Goal: Task Accomplishment & Management: Manage account settings

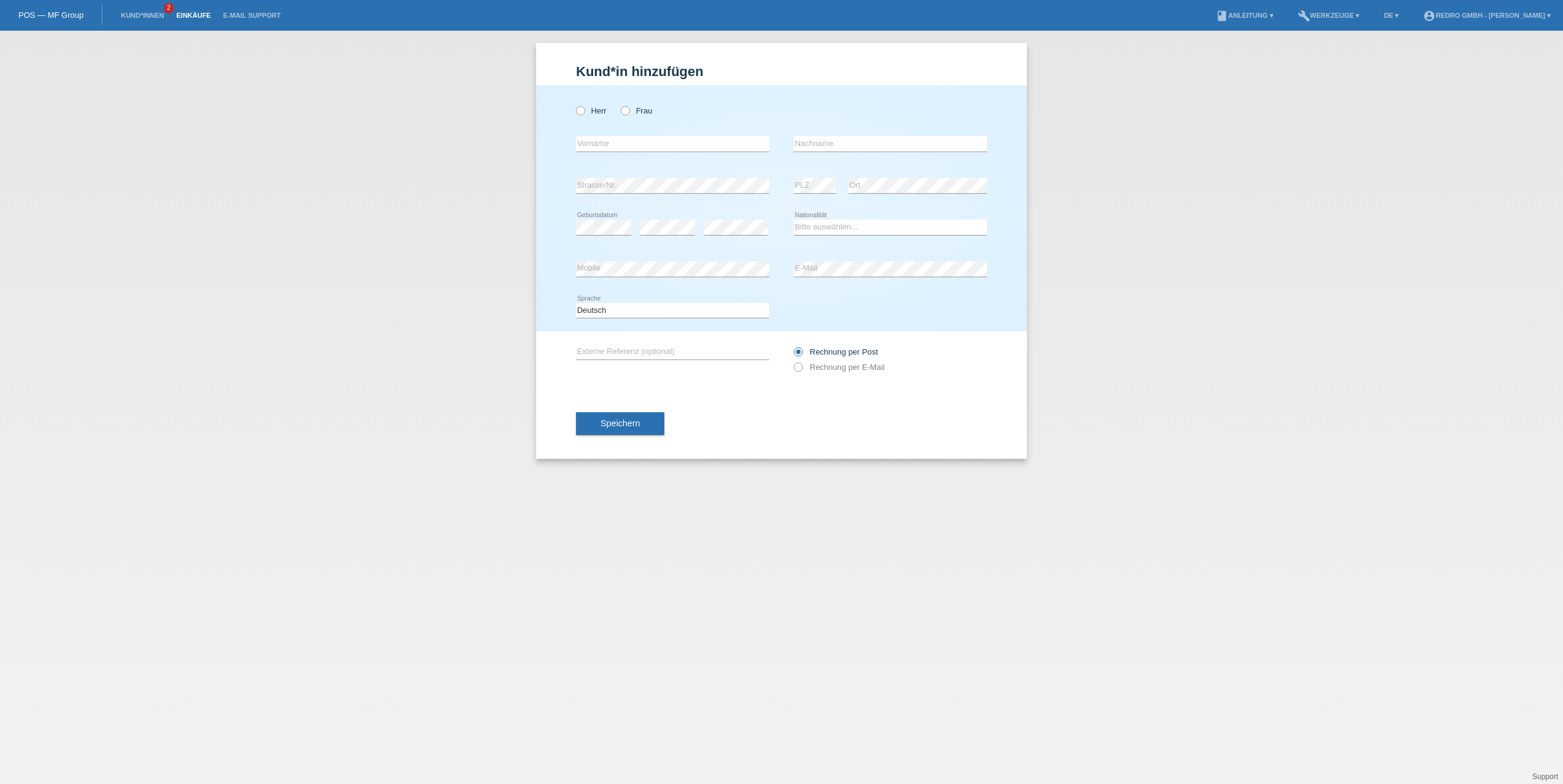
click at [198, 15] on link "Einkäufe" at bounding box center [193, 15] width 47 height 8
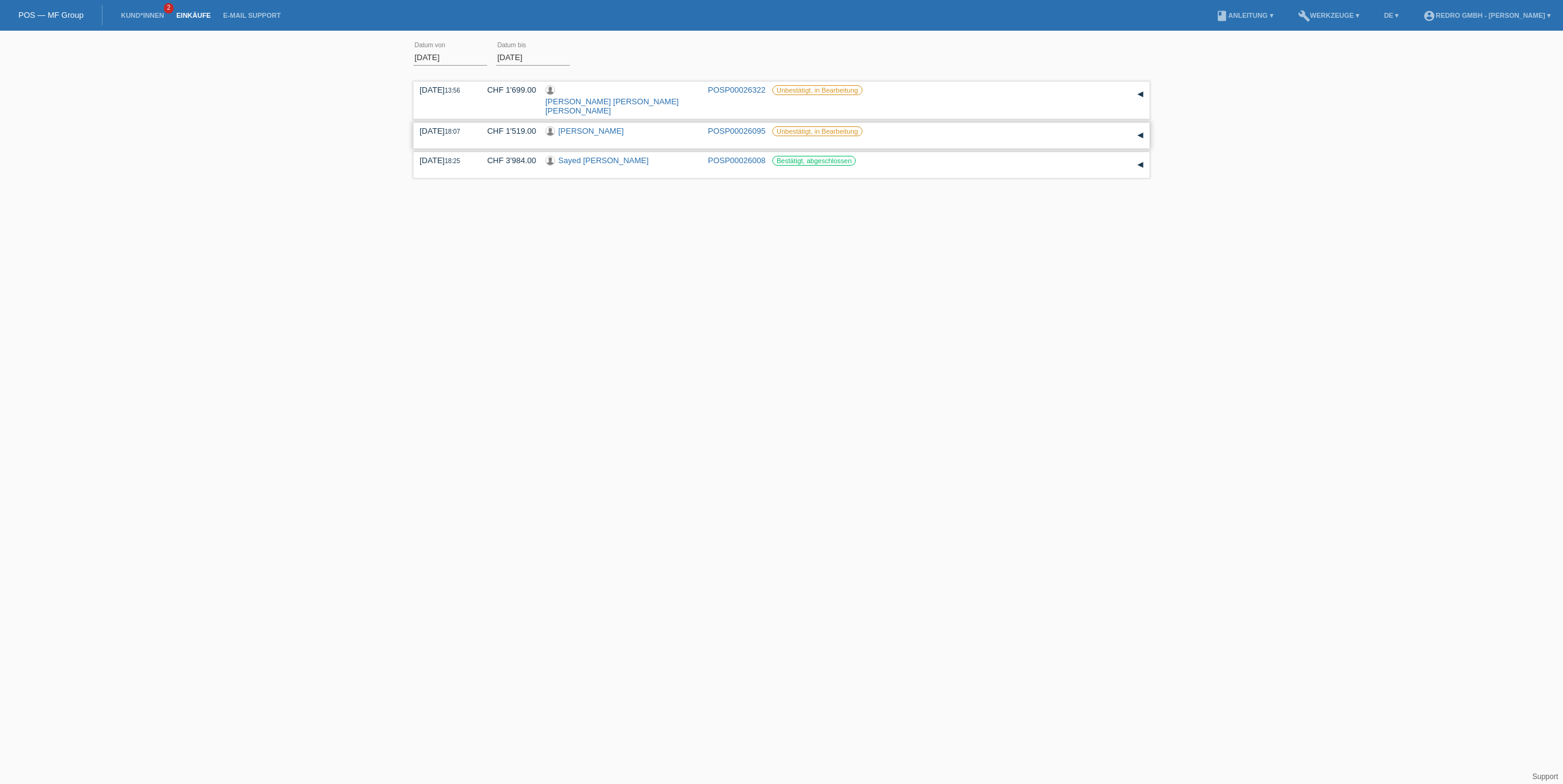
click at [581, 126] on link "[PERSON_NAME]" at bounding box center [591, 131] width 66 height 10
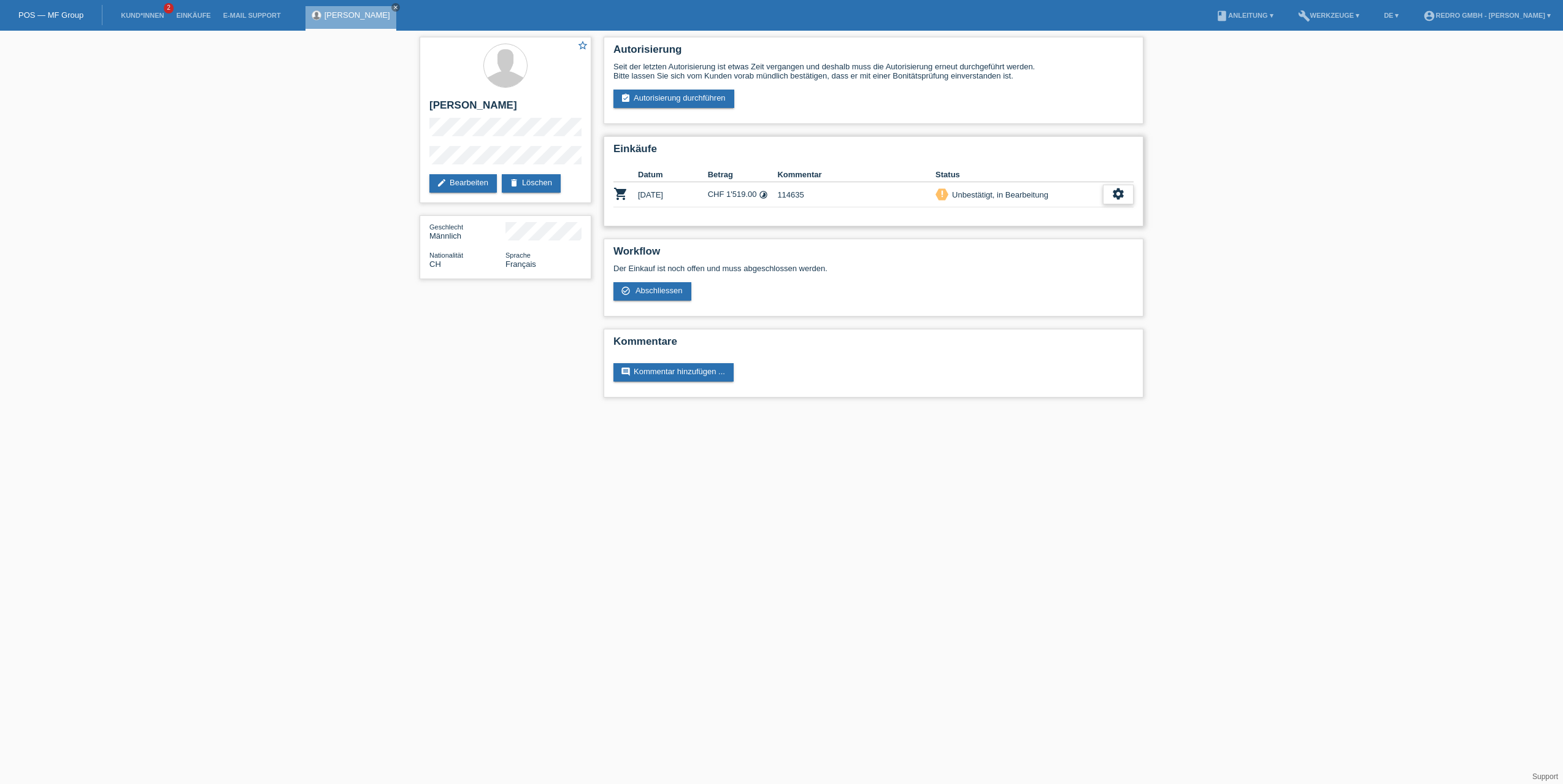
click at [1118, 195] on icon "settings" at bounding box center [1118, 193] width 13 height 13
click at [1024, 248] on span "Abschliessen" at bounding box center [1020, 250] width 51 height 15
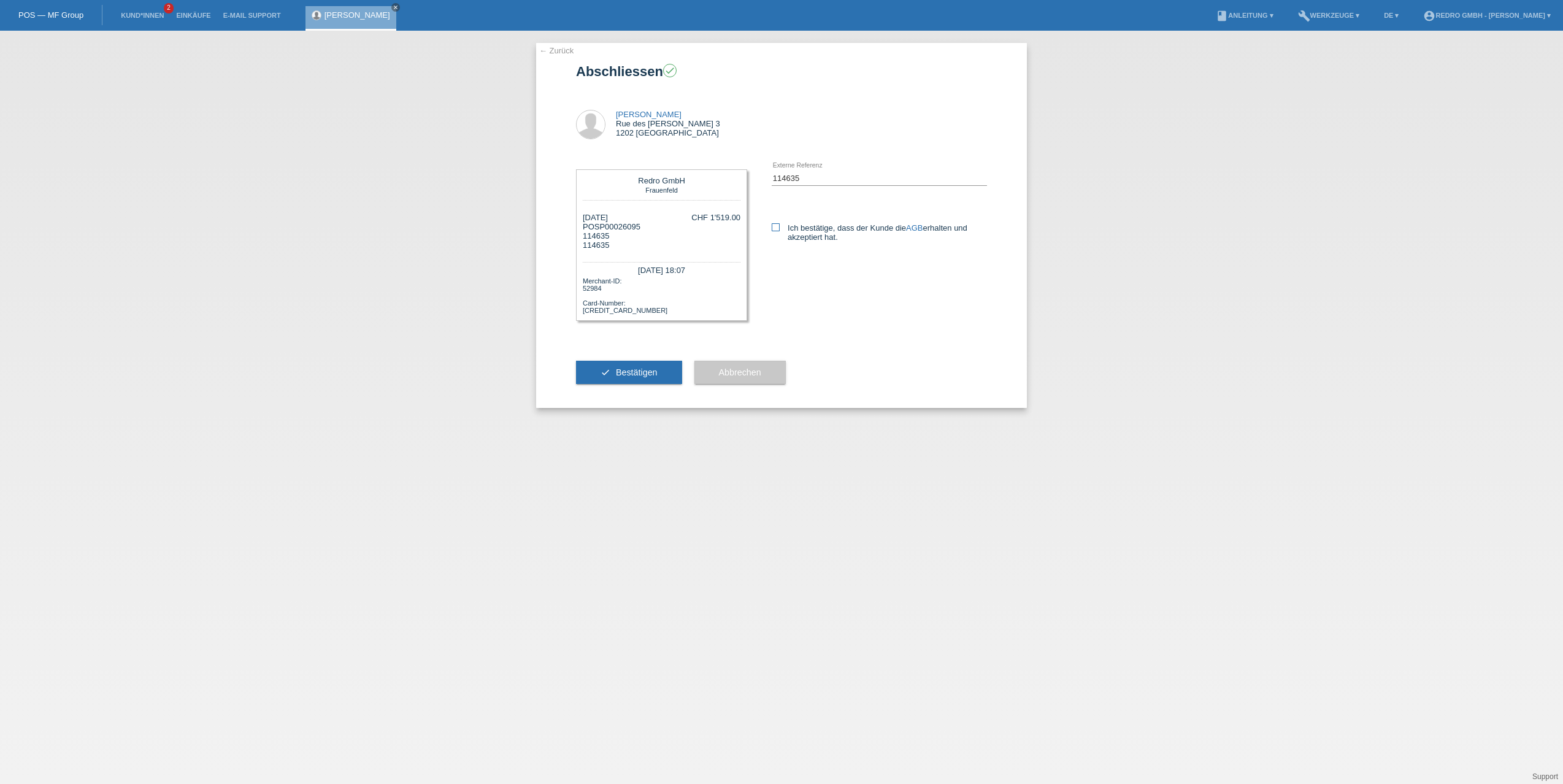
click at [778, 225] on icon at bounding box center [776, 227] width 8 height 8
click at [778, 225] on input "Ich bestätige, dass der Kunde die AGB erhalten und akzeptiert hat." at bounding box center [776, 227] width 8 height 8
checkbox input "true"
click at [646, 363] on button "check Bestätigen" at bounding box center [629, 372] width 106 height 23
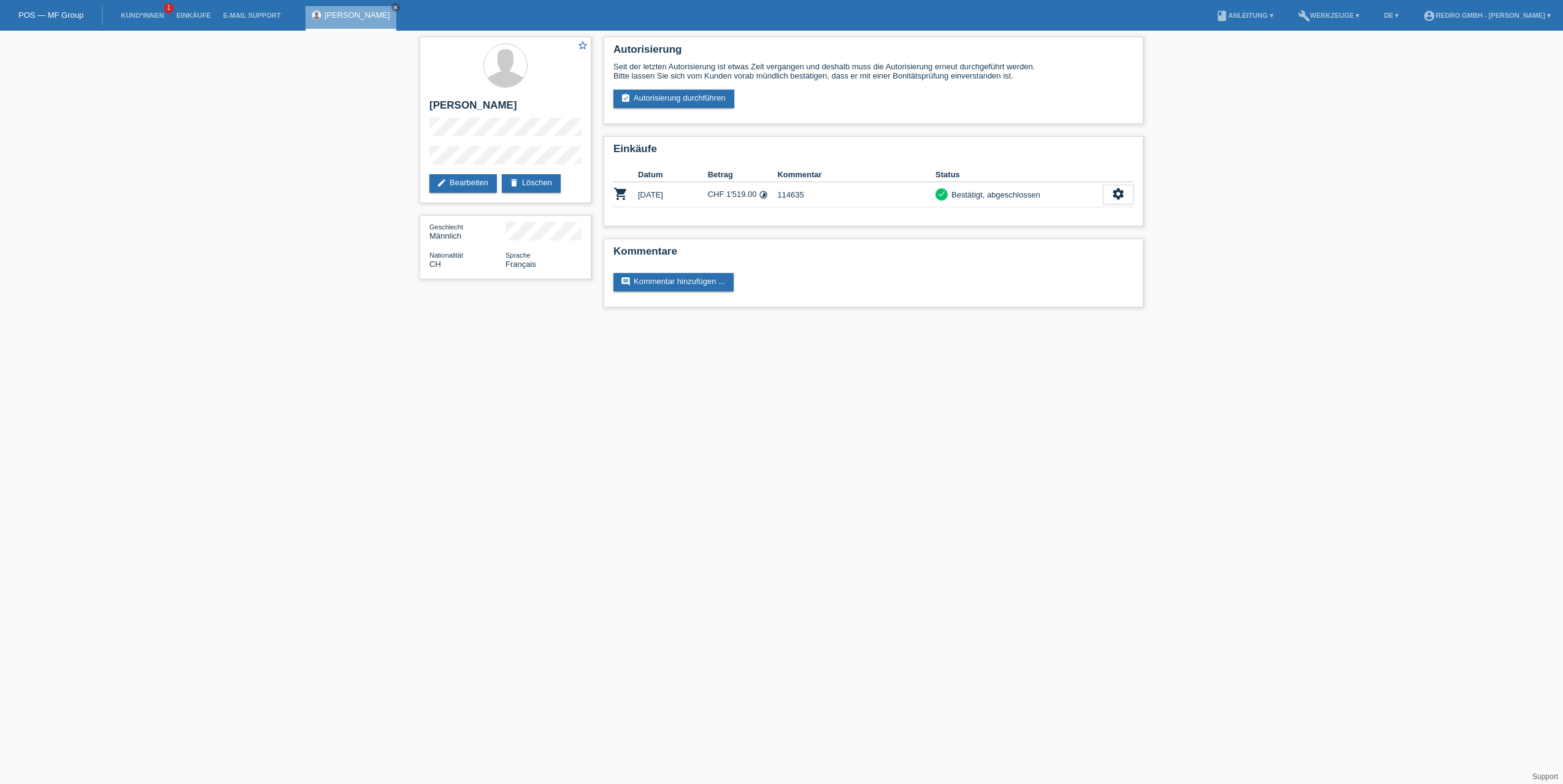
click at [285, 93] on div "star_border Vito Aiello edit Bearbeiten delete Löschen Geschlecht Männlich Nati…" at bounding box center [781, 175] width 1563 height 289
click at [221, 18] on link "E-Mail Support" at bounding box center [252, 15] width 70 height 8
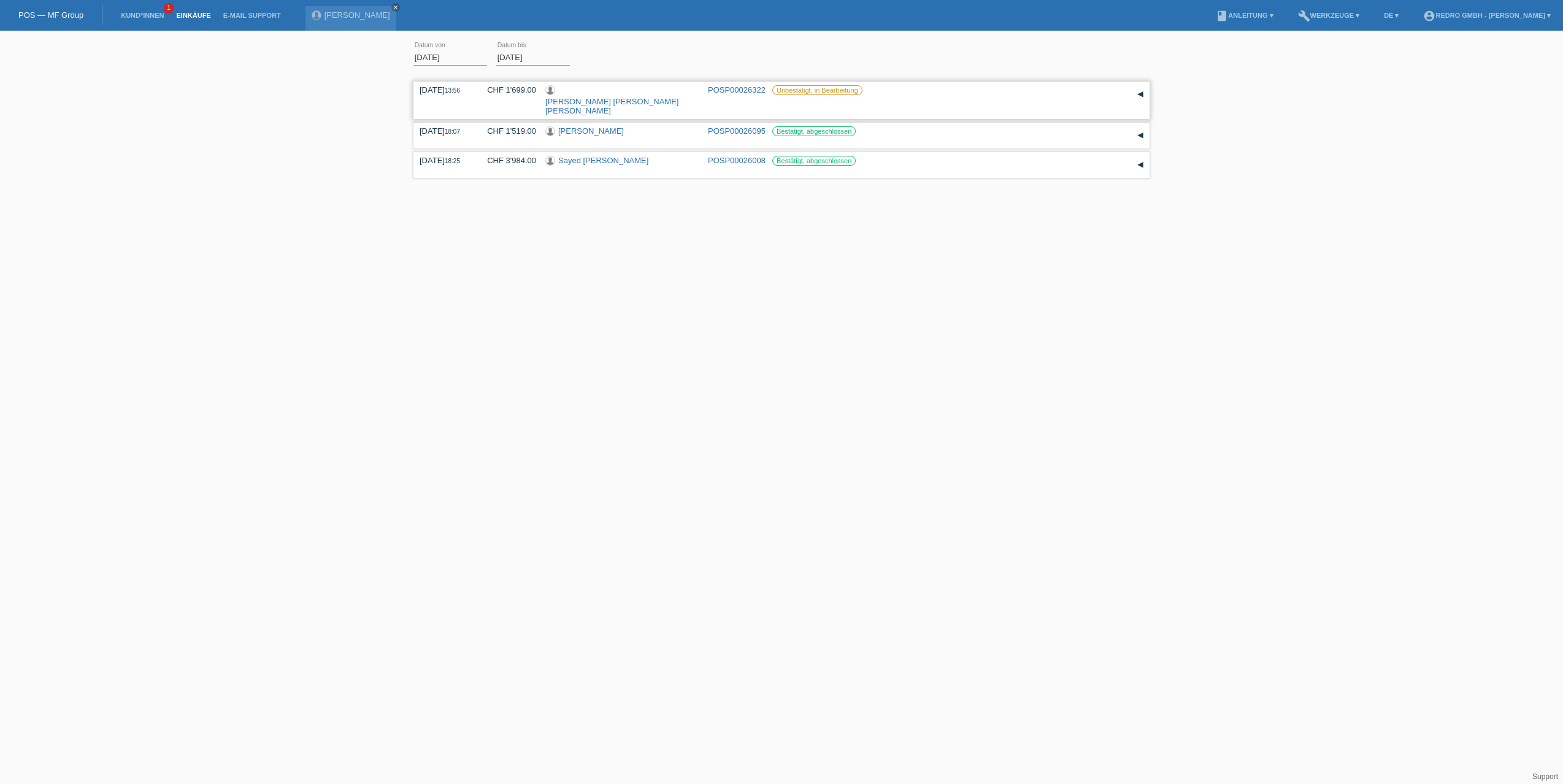
click at [729, 89] on link "POSP00026322" at bounding box center [736, 90] width 58 height 10
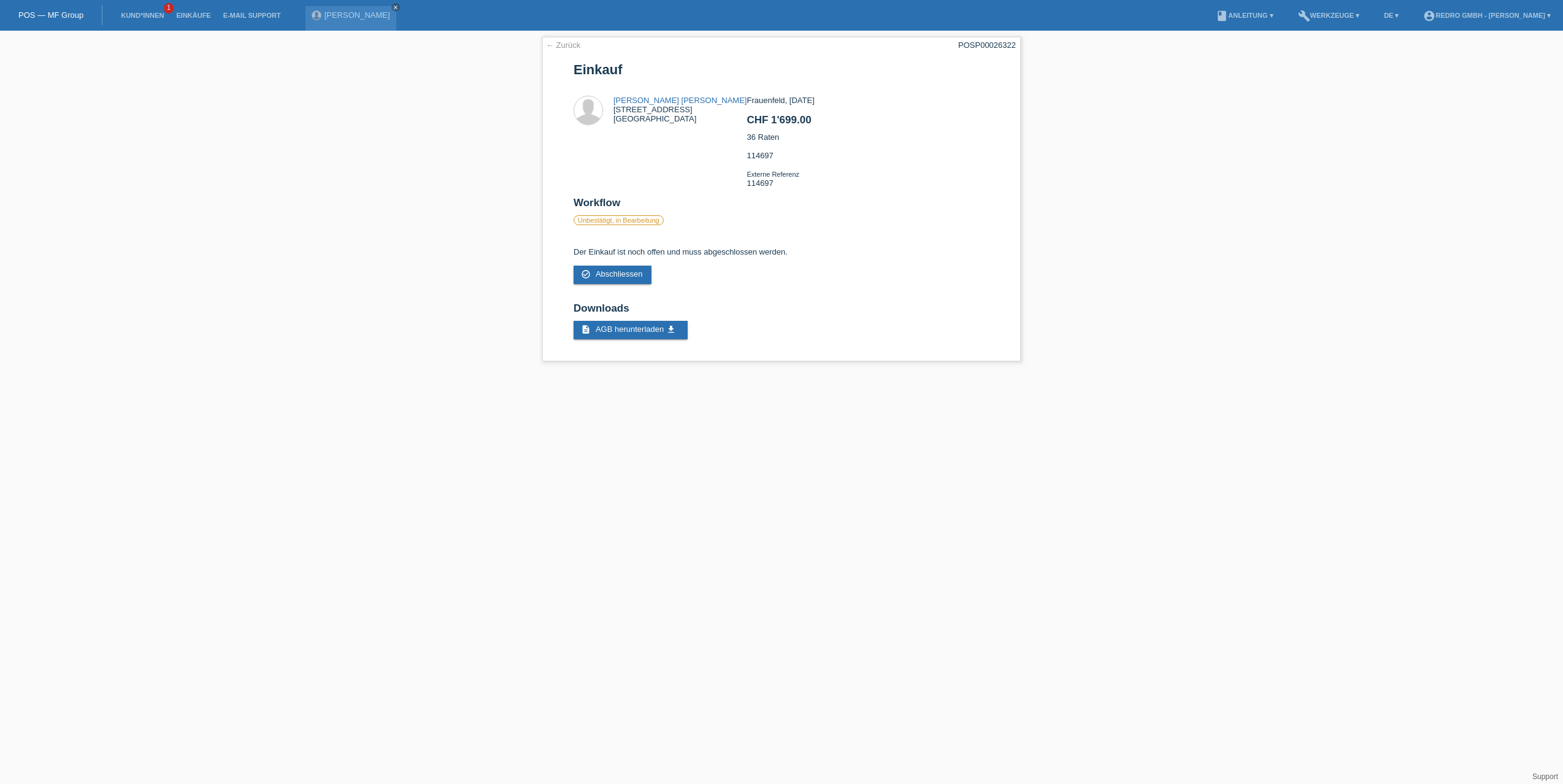
click at [450, 205] on div "← Zurück POSP00026322 Einkauf Sammy David Gomez Grullon Fällandenstrasse 14 860…" at bounding box center [781, 202] width 1563 height 343
